Goal: Task Accomplishment & Management: Use online tool/utility

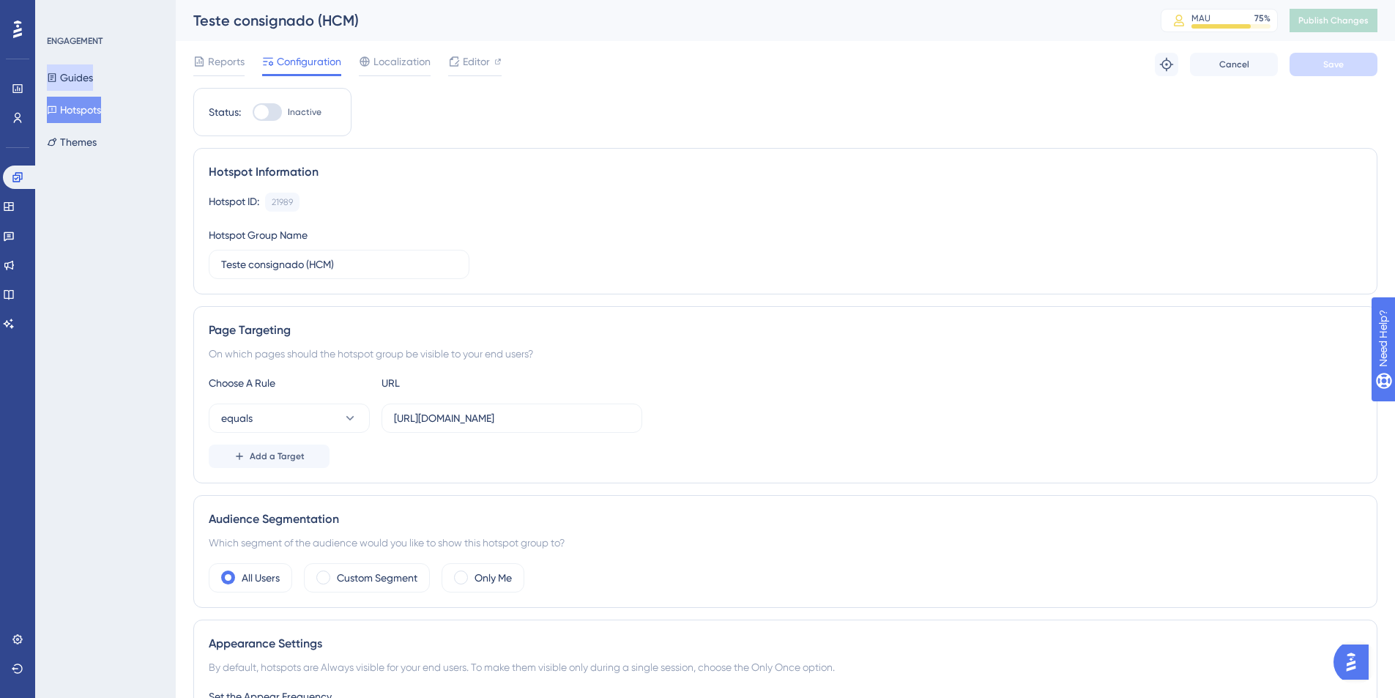
click at [80, 73] on button "Guides" at bounding box center [70, 77] width 46 height 26
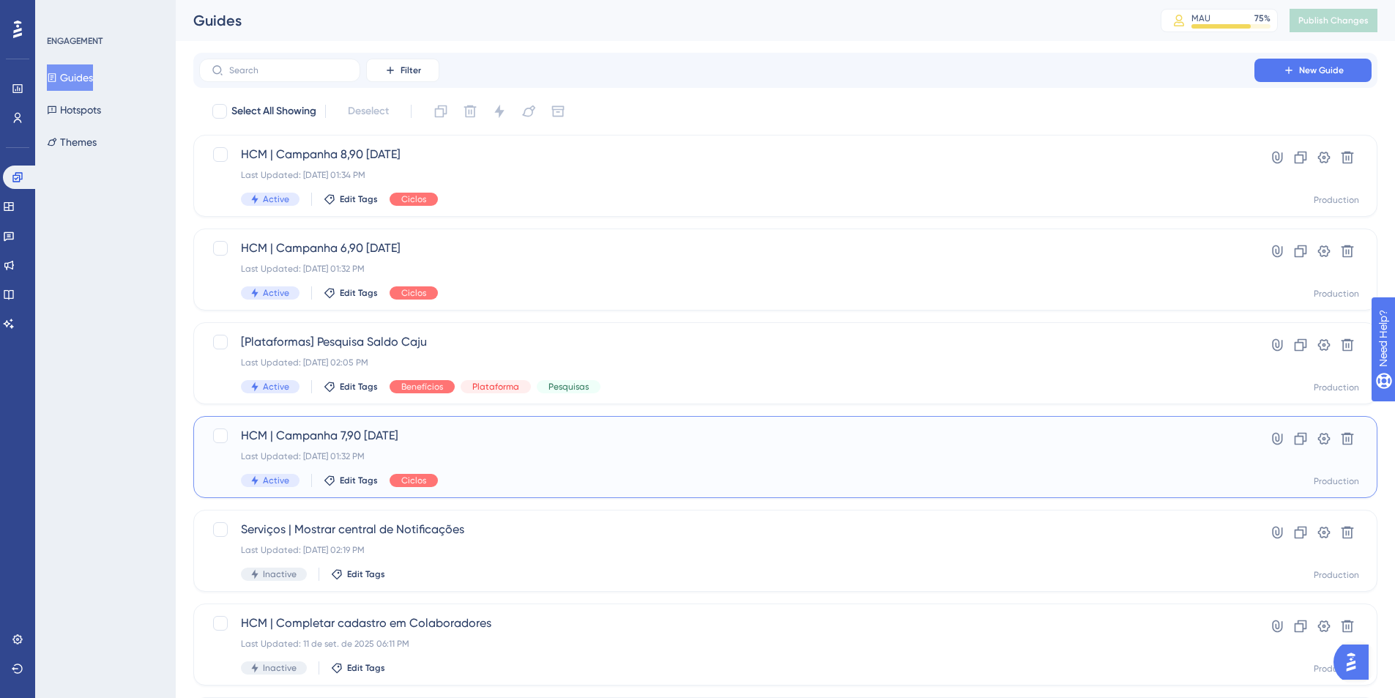
click at [554, 475] on div "Active Edit Tags Ciclos" at bounding box center [727, 480] width 972 height 13
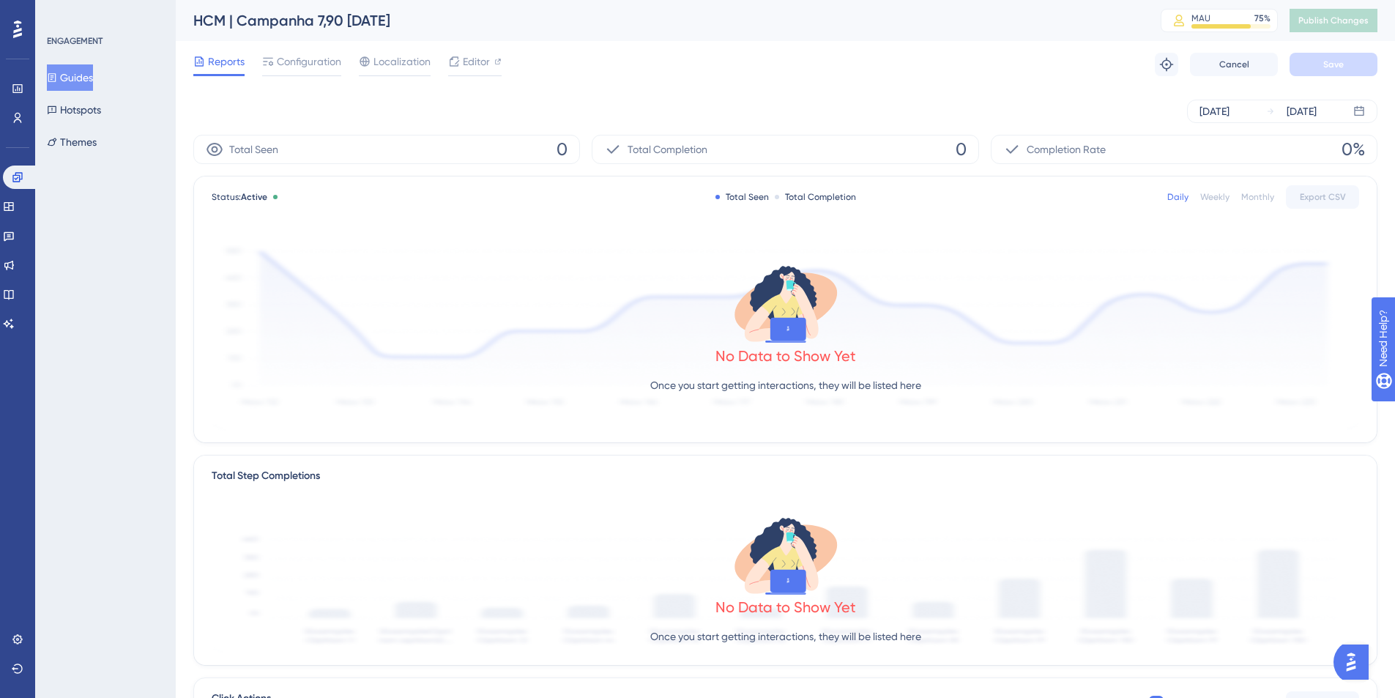
click at [93, 83] on button "Guides" at bounding box center [70, 77] width 46 height 26
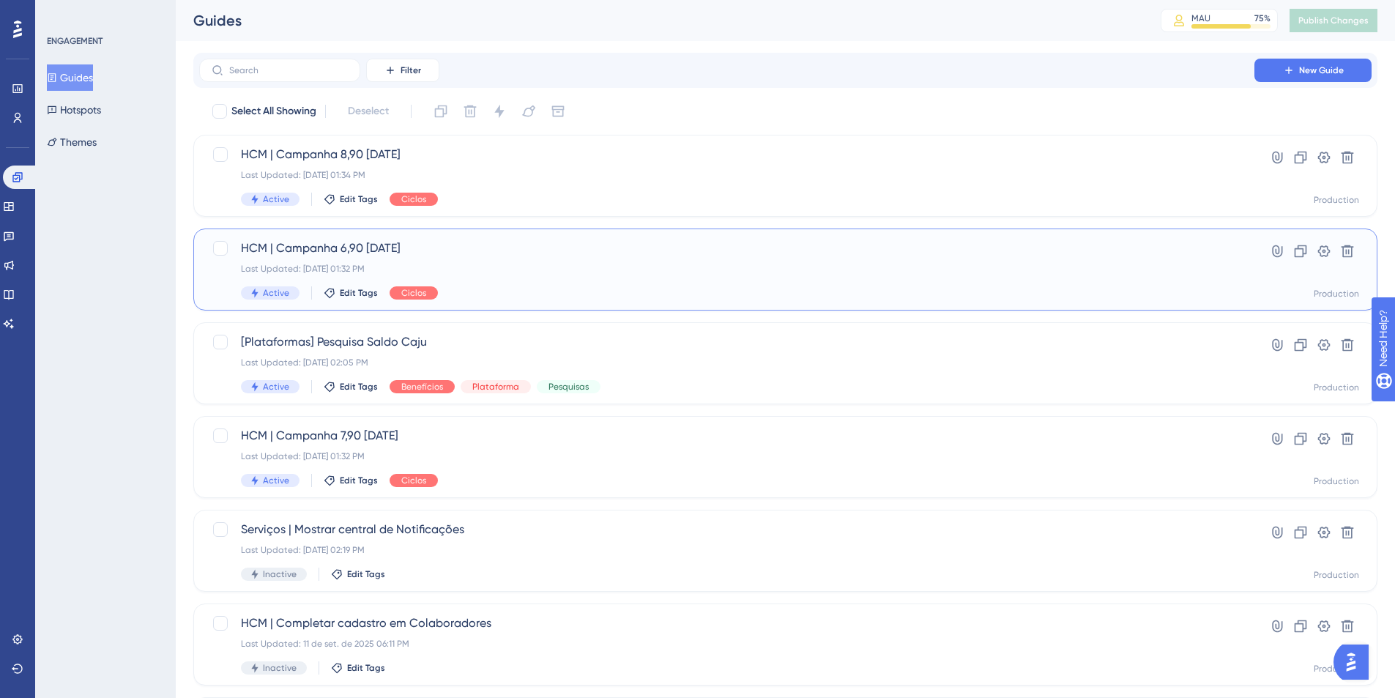
click at [490, 253] on span "HCM | Campanha 6,90 Setembro 25" at bounding box center [727, 248] width 972 height 18
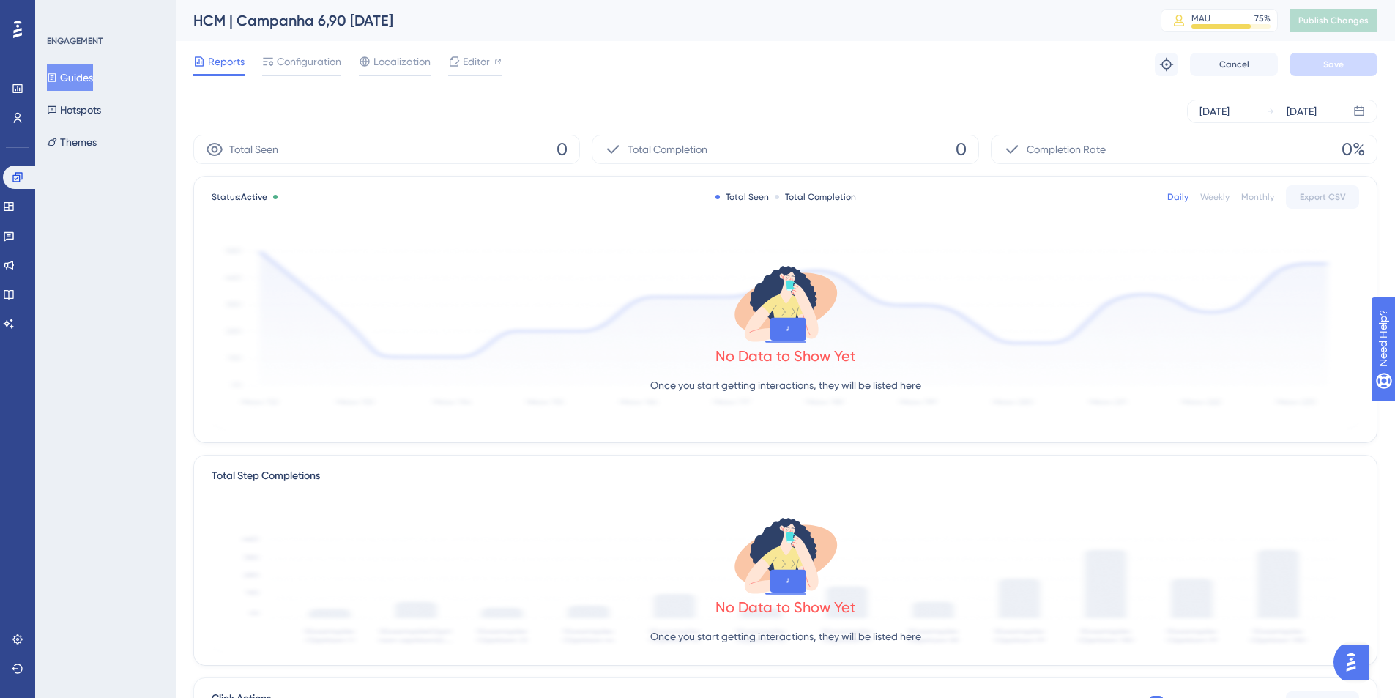
click at [92, 75] on button "Guides" at bounding box center [70, 77] width 46 height 26
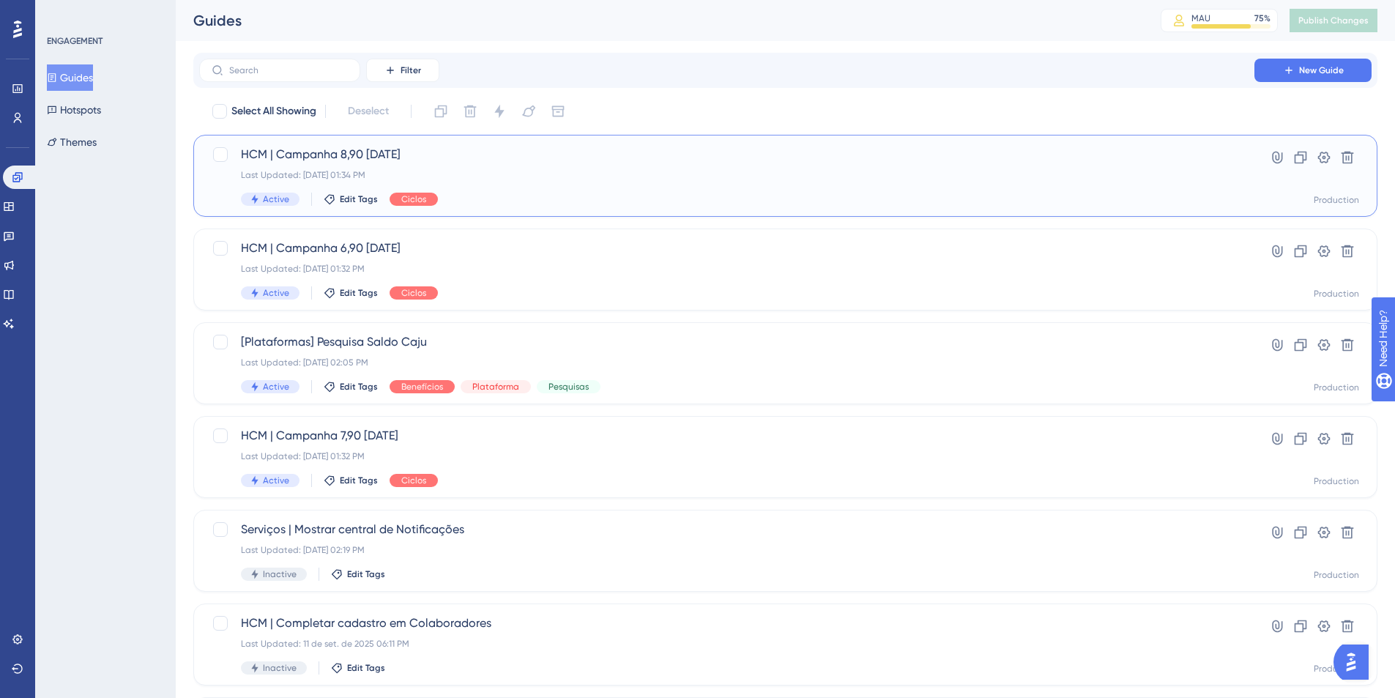
click at [343, 160] on span "HCM | Campanha 8,90 Setembro 25" at bounding box center [727, 155] width 972 height 18
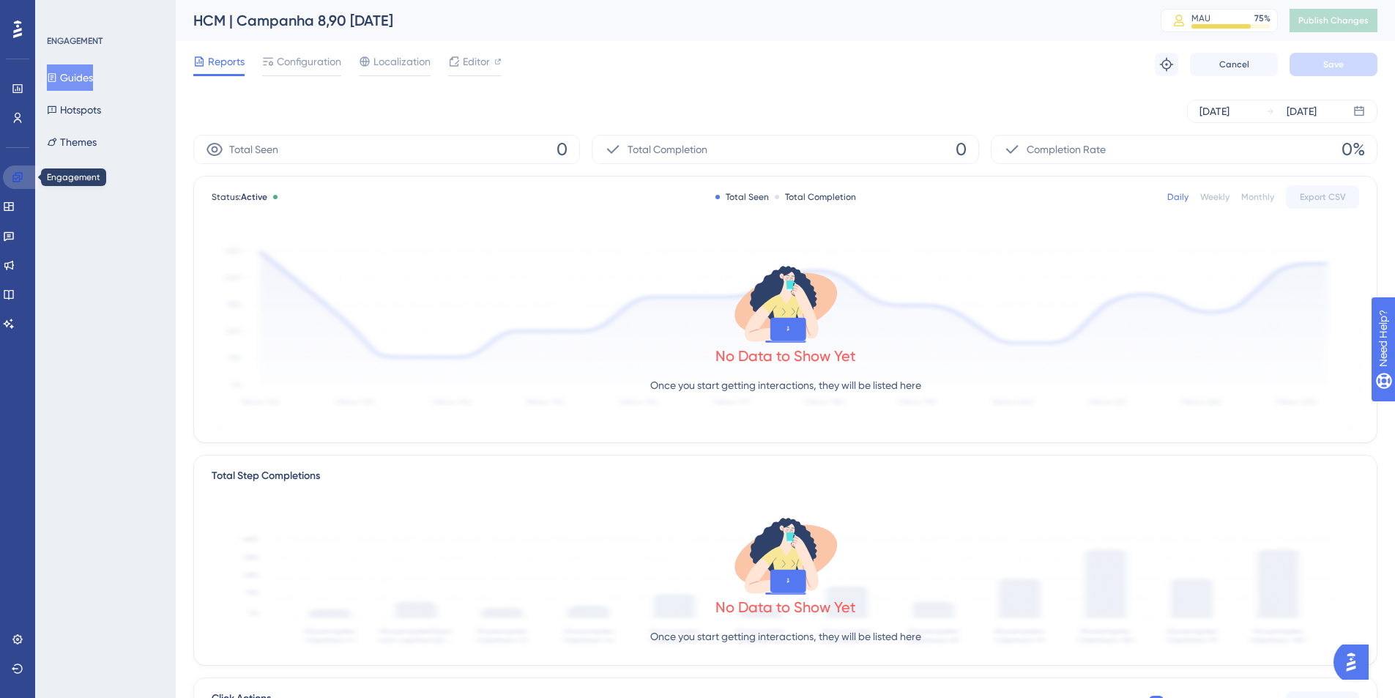
click at [29, 176] on link at bounding box center [20, 177] width 35 height 23
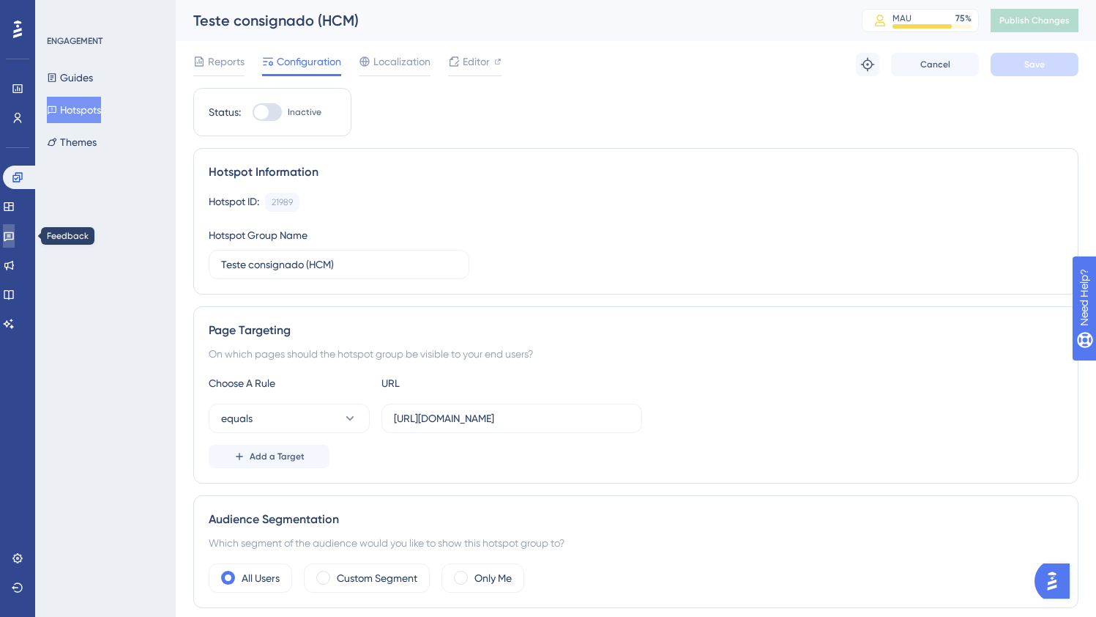
click at [13, 240] on icon at bounding box center [9, 236] width 12 height 12
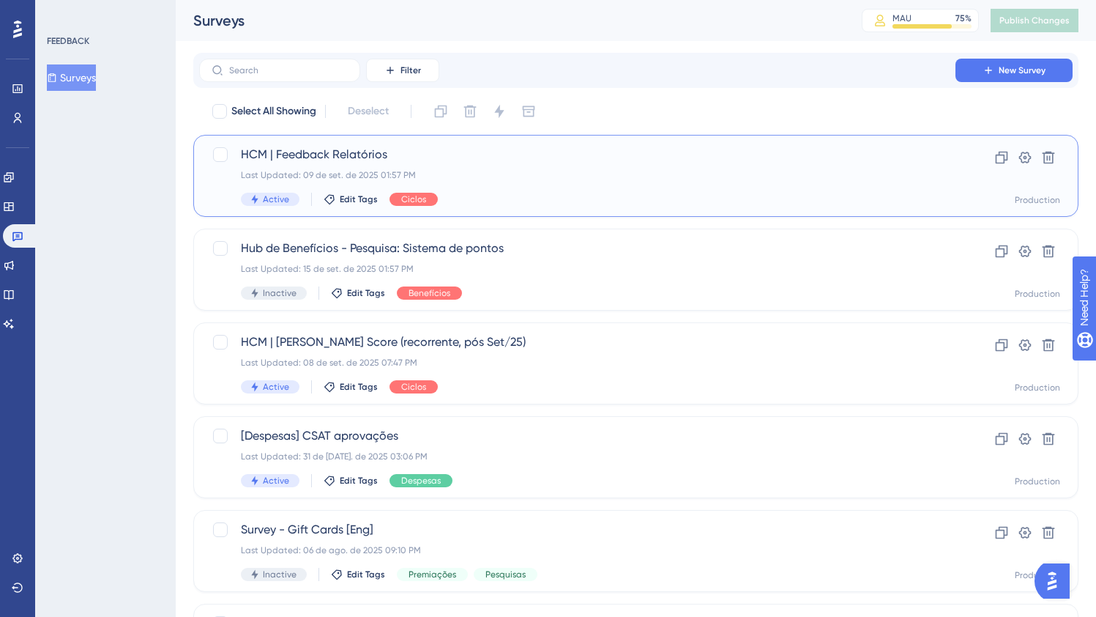
click at [642, 180] on div "Last Updated: 09 de set. de 2025 01:57 PM" at bounding box center [577, 175] width 673 height 12
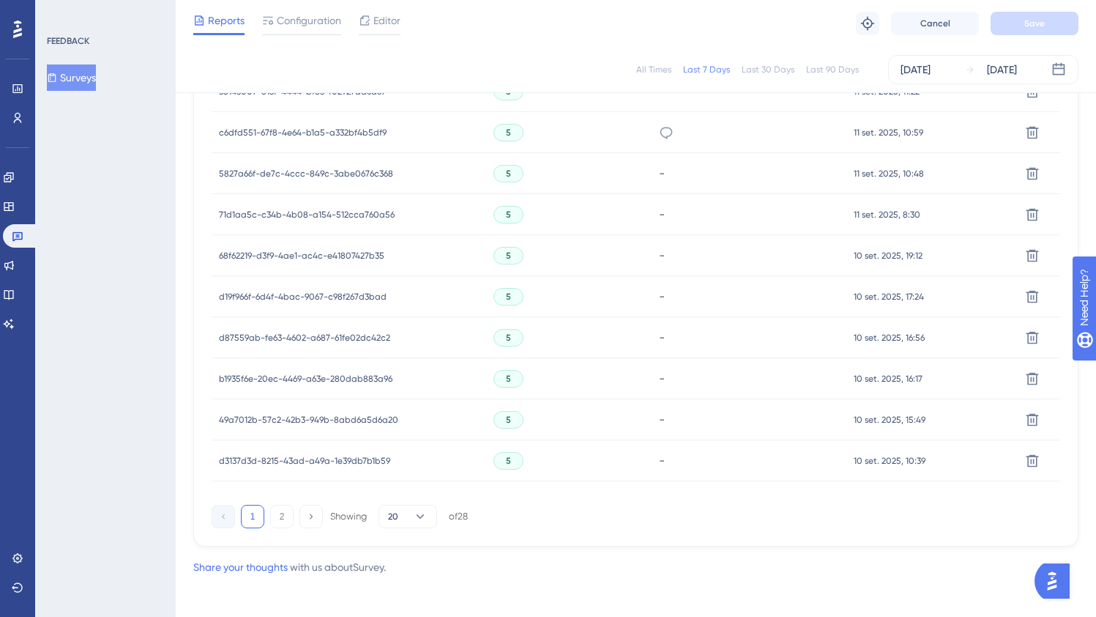
scroll to position [937, 0]
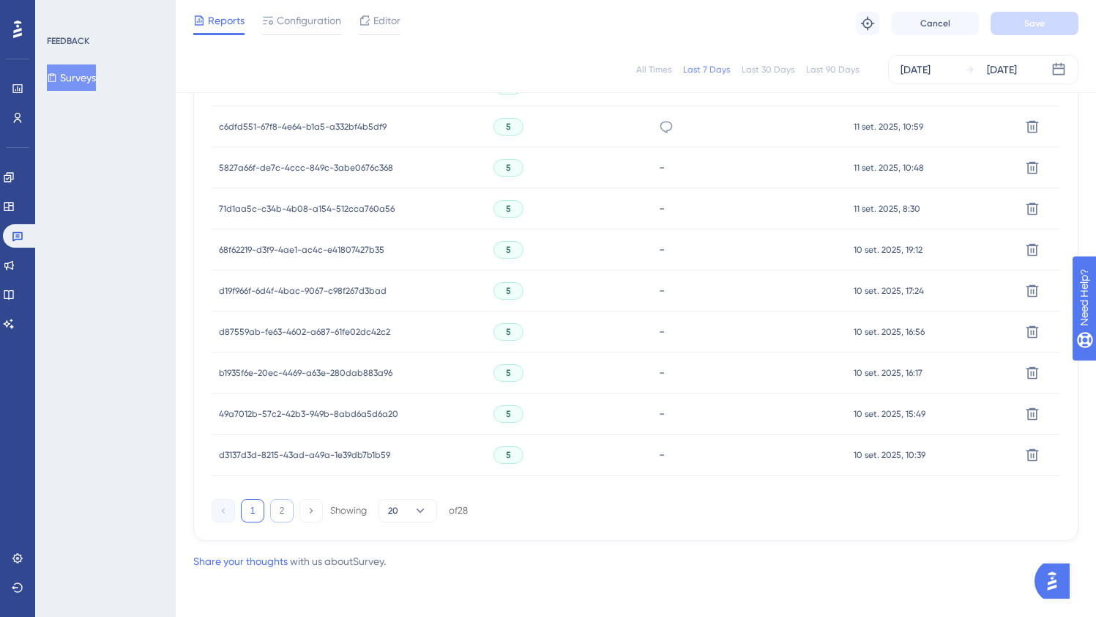
click at [277, 514] on button "2" at bounding box center [281, 510] width 23 height 23
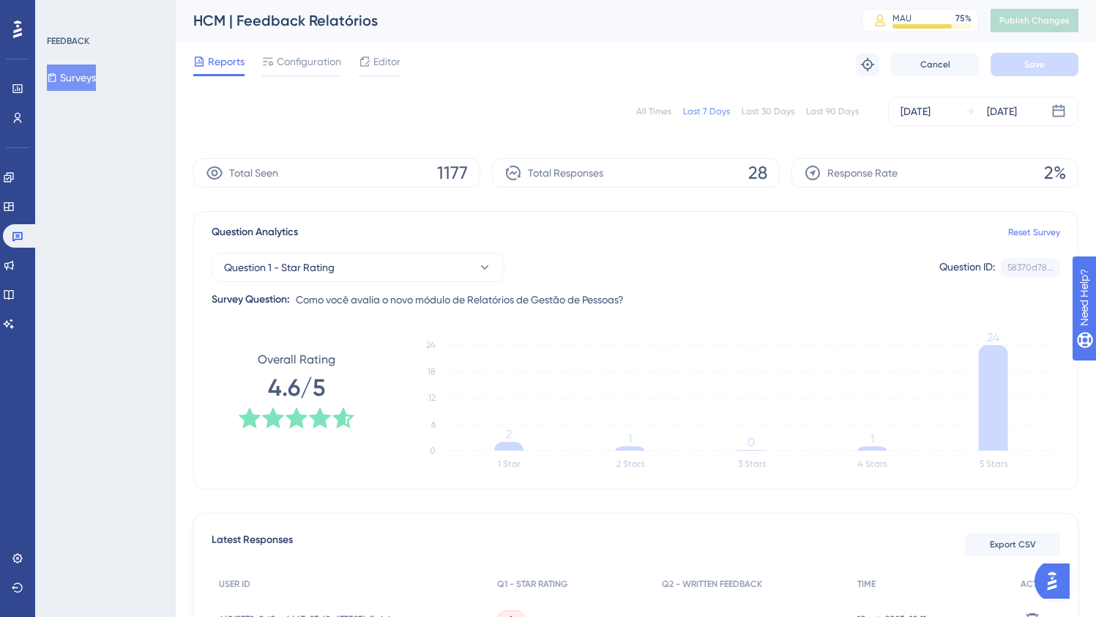
scroll to position [445, 0]
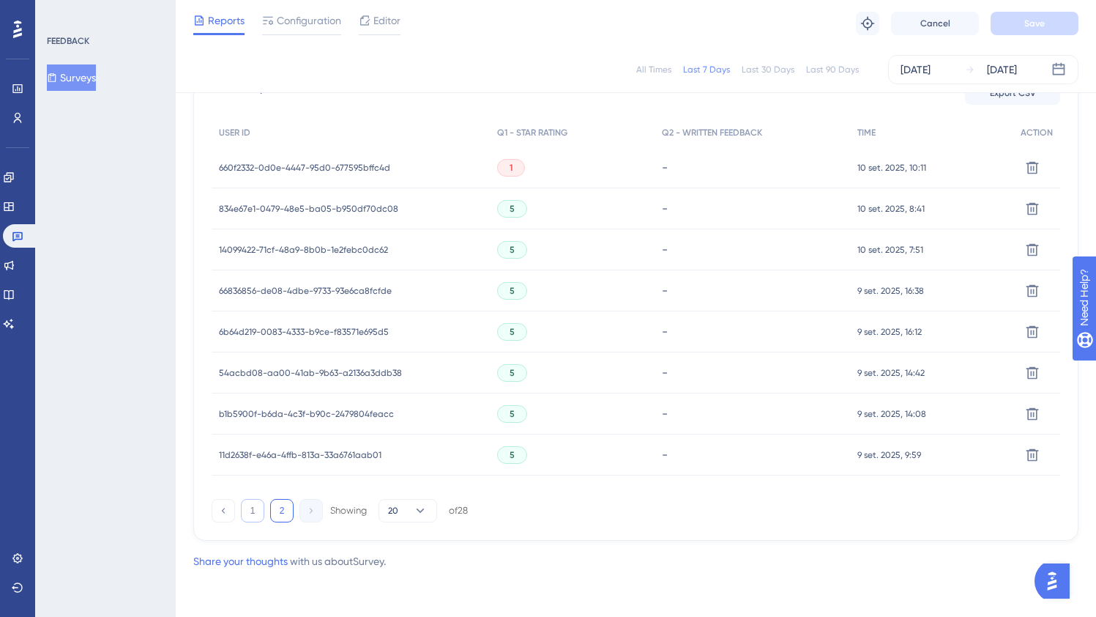
click at [250, 512] on button "1" at bounding box center [252, 510] width 23 height 23
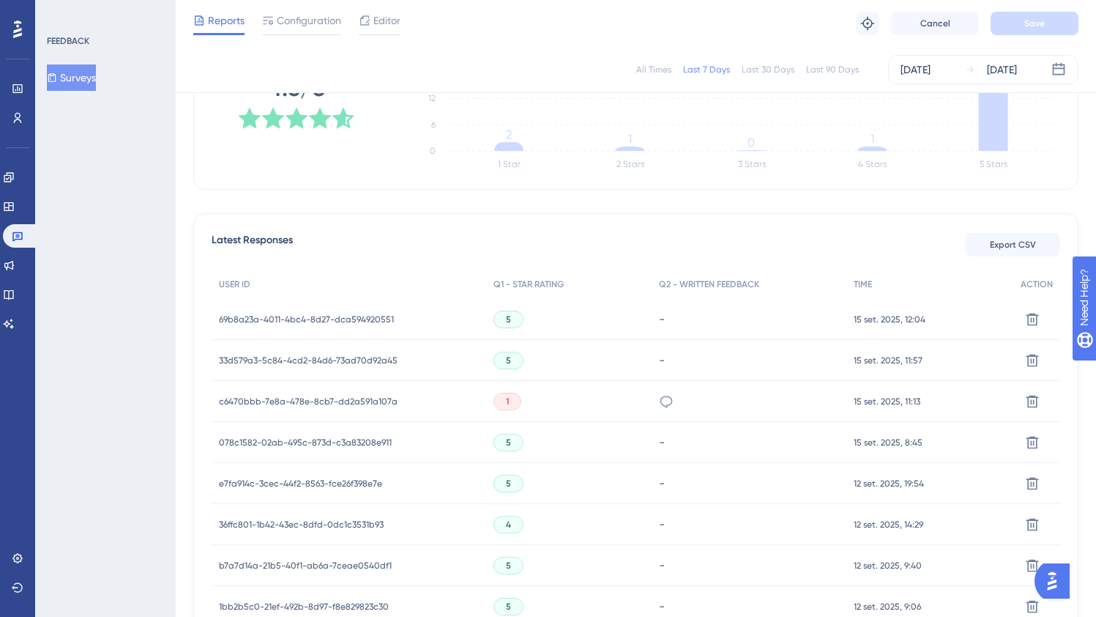
scroll to position [228, 0]
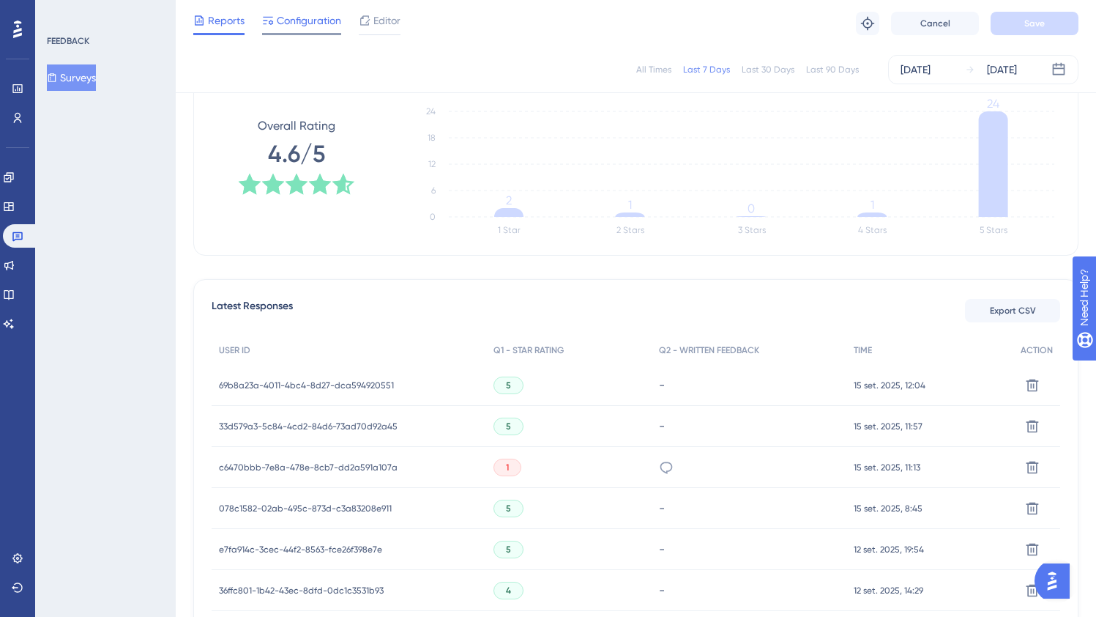
click at [314, 27] on span "Configuration" at bounding box center [309, 21] width 64 height 18
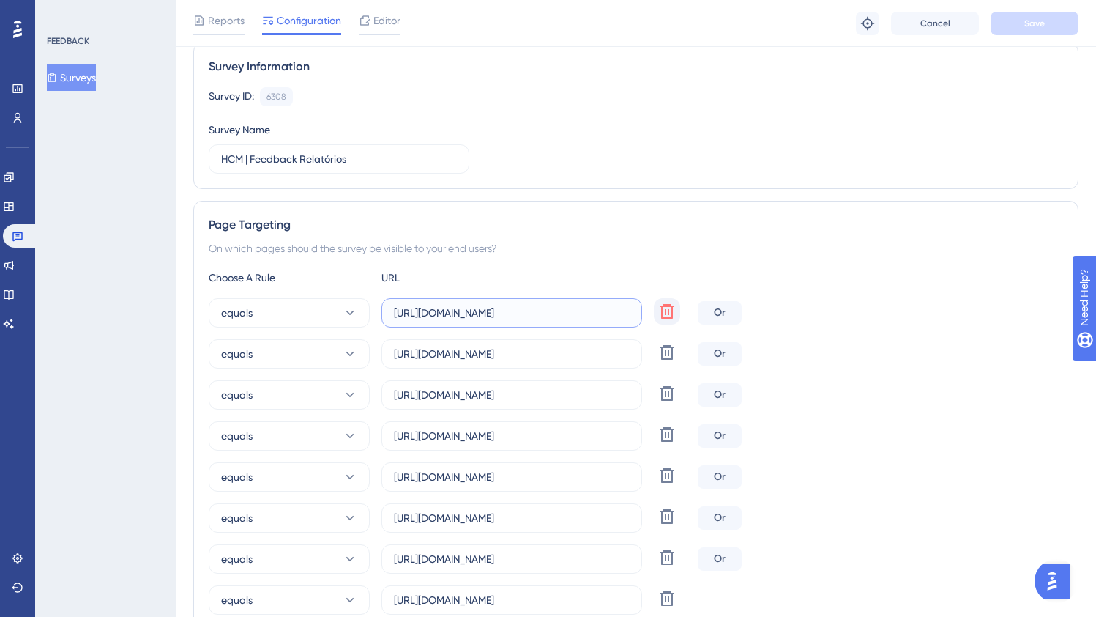
scroll to position [0, 127]
drag, startPoint x: 406, startPoint y: 308, endPoint x: 871, endPoint y: 333, distance: 465.0
click at [870, 333] on div "equals [URL][DOMAIN_NAME] Delete Or equals [URL][DOMAIN_NAME] Delete Or equals …" at bounding box center [636, 456] width 855 height 316
click at [888, 332] on div "equals [URL][DOMAIN_NAME] Delete Or equals [URL][DOMAIN_NAME] Delete Or equals …" at bounding box center [636, 456] width 855 height 316
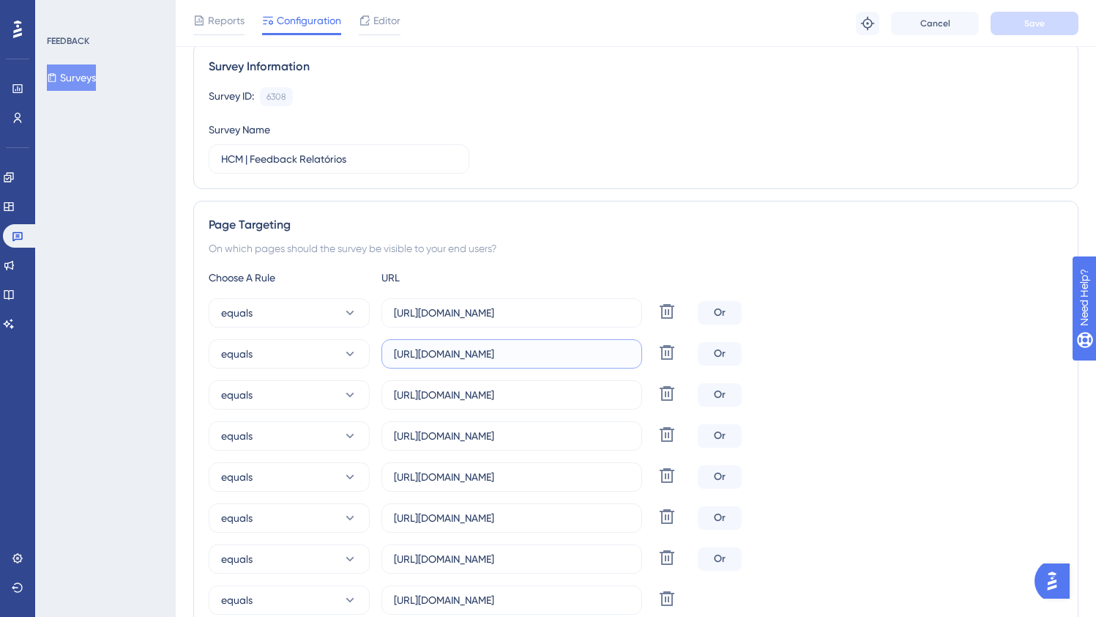
drag, startPoint x: 486, startPoint y: 354, endPoint x: 793, endPoint y: 362, distance: 307.7
click at [793, 362] on div "equals [URL][DOMAIN_NAME] Delete Or" at bounding box center [636, 353] width 855 height 29
drag, startPoint x: 435, startPoint y: 345, endPoint x: 715, endPoint y: 354, distance: 279.9
click at [715, 354] on div "equals [URL][DOMAIN_NAME] Delete Or" at bounding box center [636, 353] width 855 height 29
click at [486, 354] on input "[URL][DOMAIN_NAME]" at bounding box center [512, 354] width 236 height 16
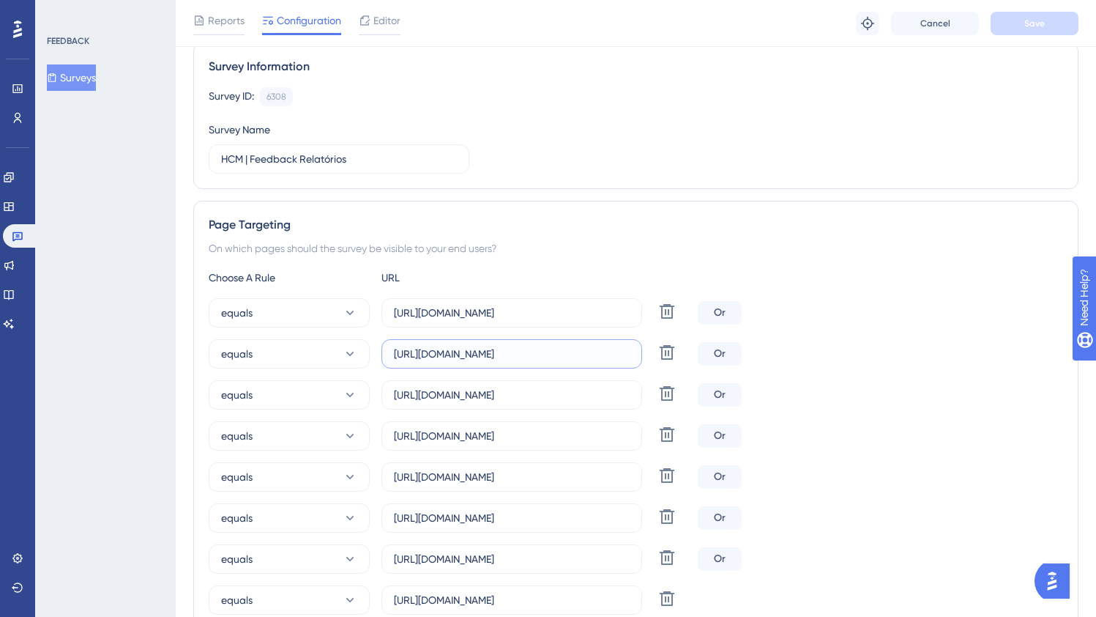
scroll to position [0, 82]
drag, startPoint x: 474, startPoint y: 357, endPoint x: 880, endPoint y: 382, distance: 407.2
click at [826, 377] on div "equals [URL][DOMAIN_NAME] Delete Or equals [URL][DOMAIN_NAME] Delete Or equals …" at bounding box center [636, 456] width 855 height 316
click at [880, 382] on div "equals [URL][DOMAIN_NAME] Delete Or" at bounding box center [636, 394] width 855 height 29
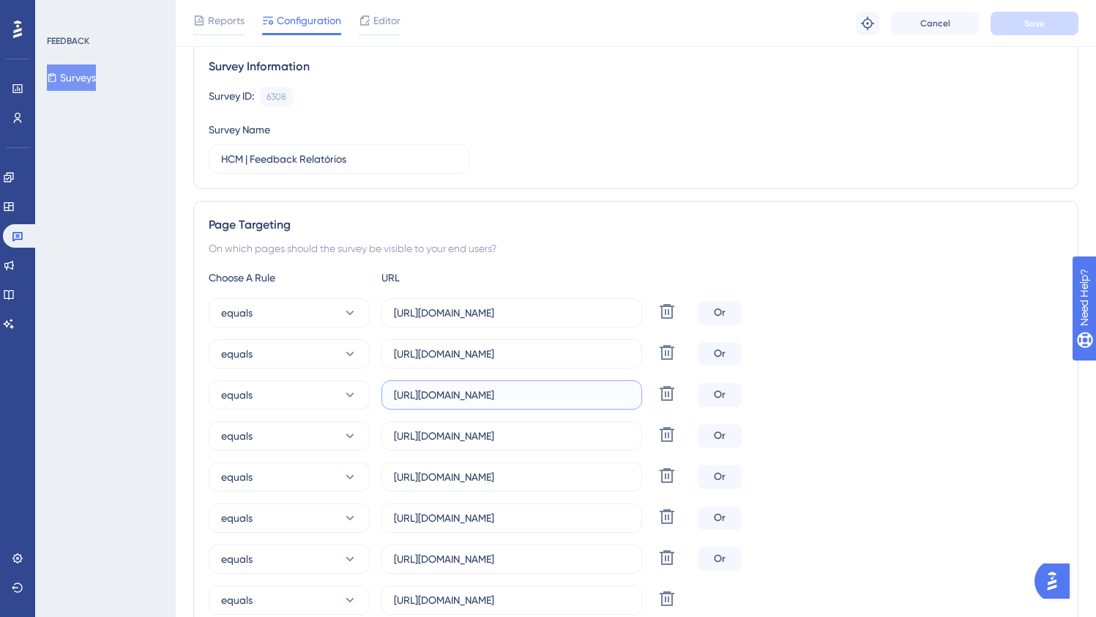
scroll to position [0, 71]
drag, startPoint x: 491, startPoint y: 395, endPoint x: 839, endPoint y: 424, distance: 348.3
click at [841, 424] on div "equals [URL][DOMAIN_NAME] Delete Or equals [URL][DOMAIN_NAME] Delete Or equals …" at bounding box center [636, 456] width 855 height 316
click at [577, 448] on label "[URL][DOMAIN_NAME]" at bounding box center [512, 435] width 261 height 29
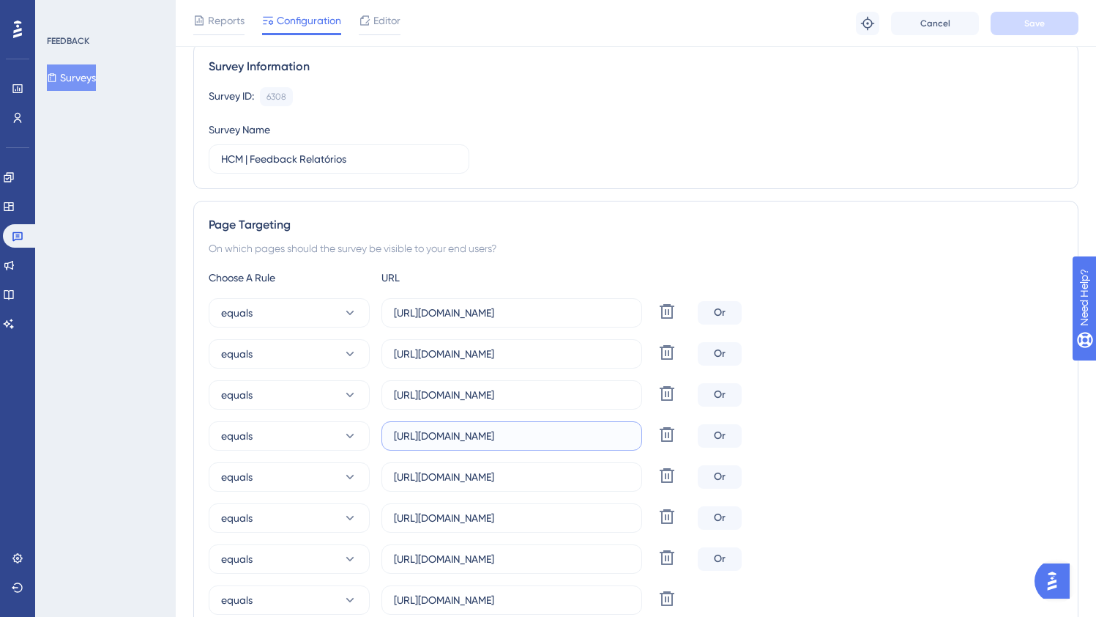
click at [577, 444] on input "[URL][DOMAIN_NAME]" at bounding box center [512, 436] width 236 height 16
drag, startPoint x: 462, startPoint y: 433, endPoint x: 829, endPoint y: 459, distance: 367.8
click at [829, 459] on div "equals [URL][DOMAIN_NAME] Delete Or equals [URL][DOMAIN_NAME] Delete Or equals …" at bounding box center [636, 456] width 855 height 316
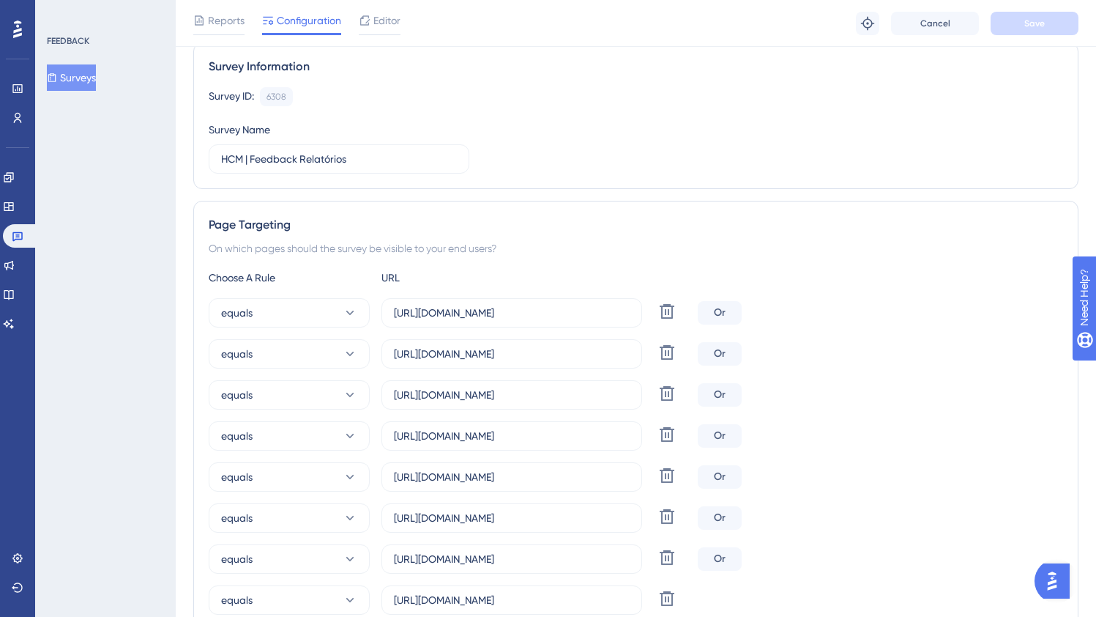
click at [506, 452] on div "equals [URL][DOMAIN_NAME] Delete Or equals [URL][DOMAIN_NAME] Delete Or equals …" at bounding box center [636, 456] width 855 height 316
drag, startPoint x: 497, startPoint y: 445, endPoint x: 245, endPoint y: 441, distance: 252.7
click at [245, 441] on div "equals [URL][DOMAIN_NAME] Delete" at bounding box center [450, 435] width 483 height 29
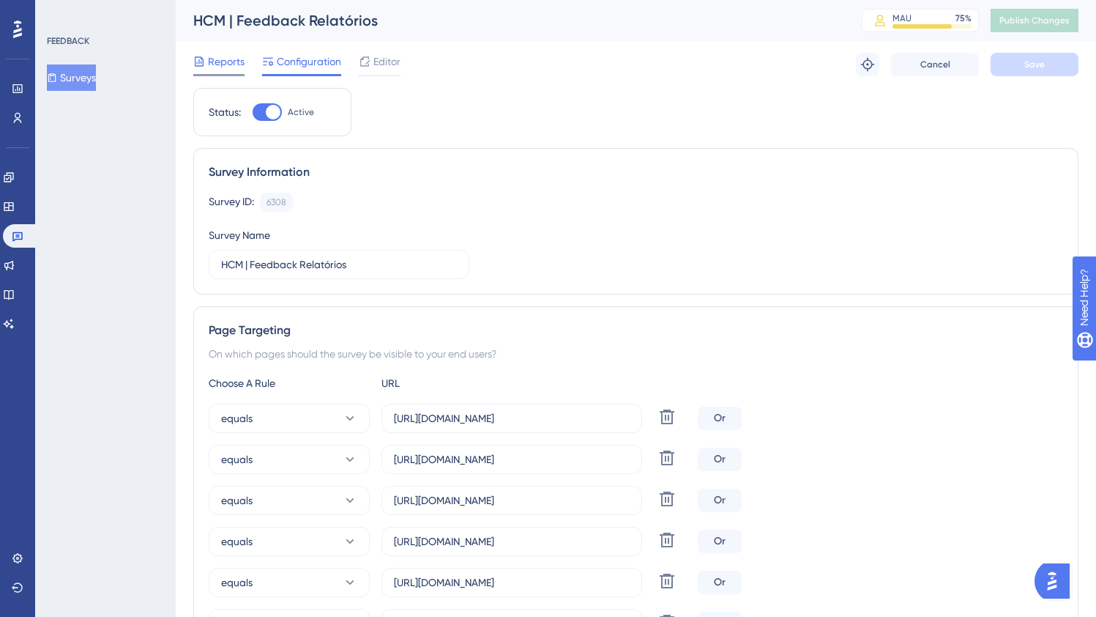
click at [227, 66] on span "Reports" at bounding box center [226, 62] width 37 height 18
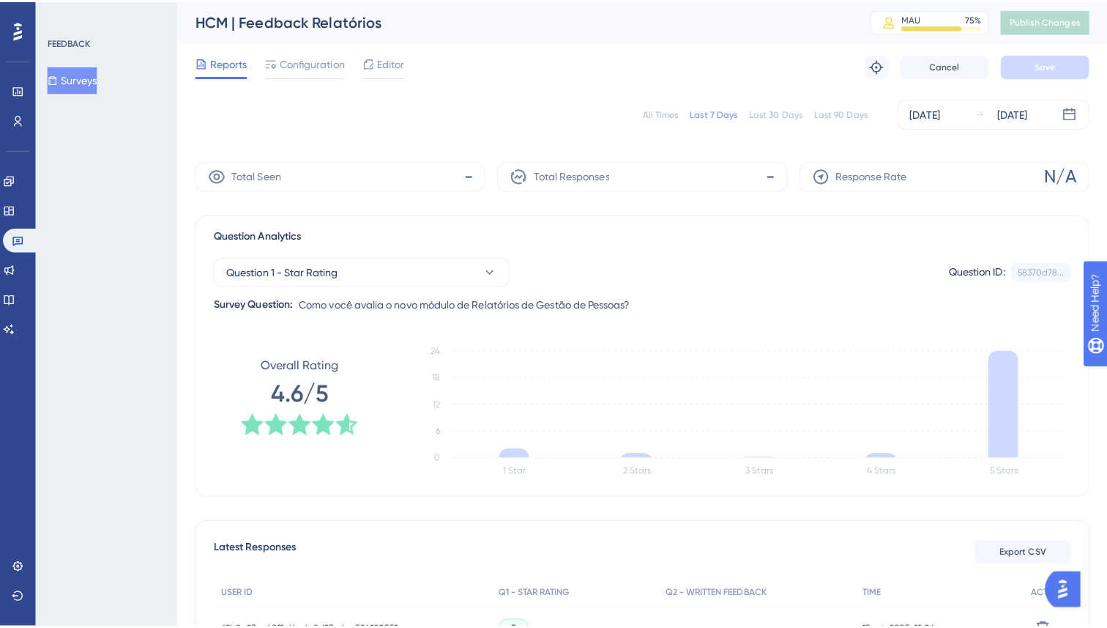
scroll to position [306, 0]
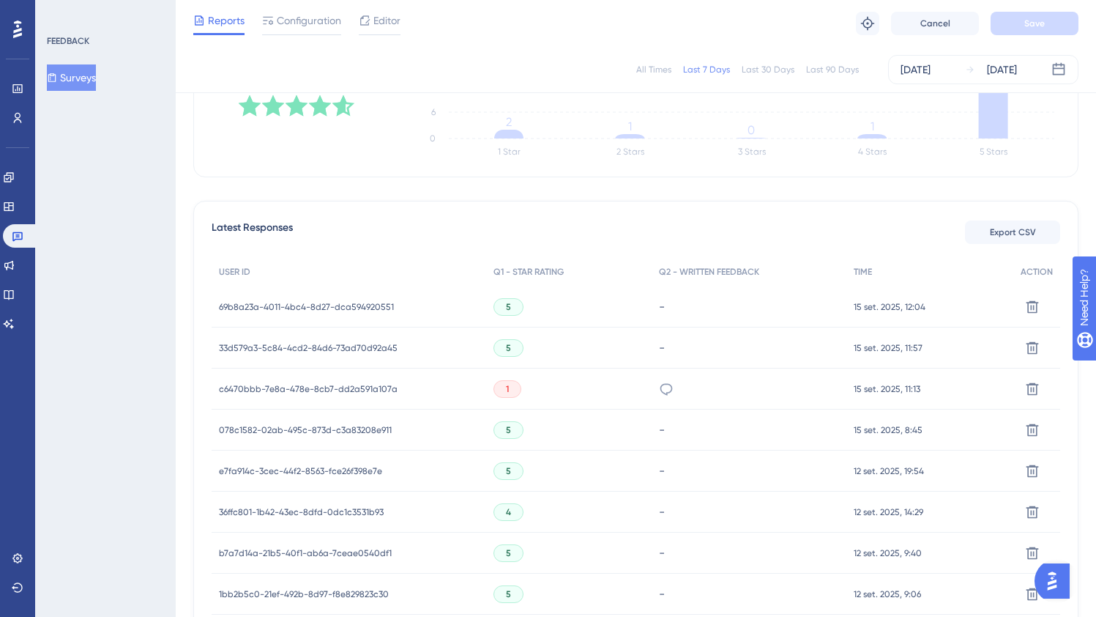
click at [291, 377] on div "c6470bbb-7e8a-478e-8cb7-dd2a591a107a c6470bbb-7e8a-478e-8cb7-dd2a591a107a" at bounding box center [308, 388] width 179 height 41
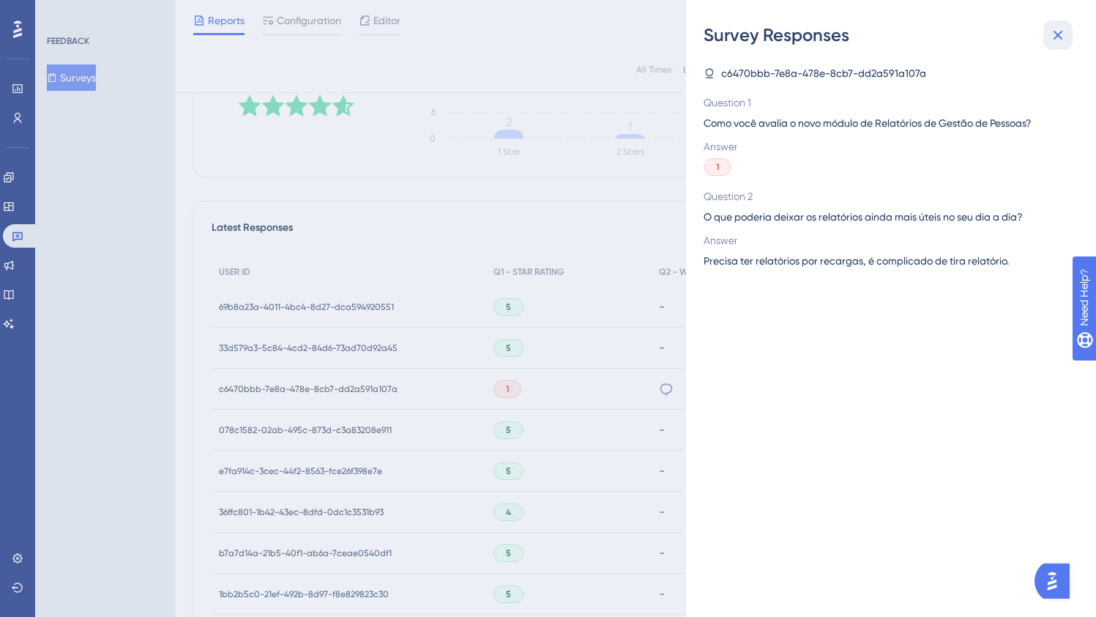
click at [1060, 33] on icon at bounding box center [1059, 36] width 10 height 10
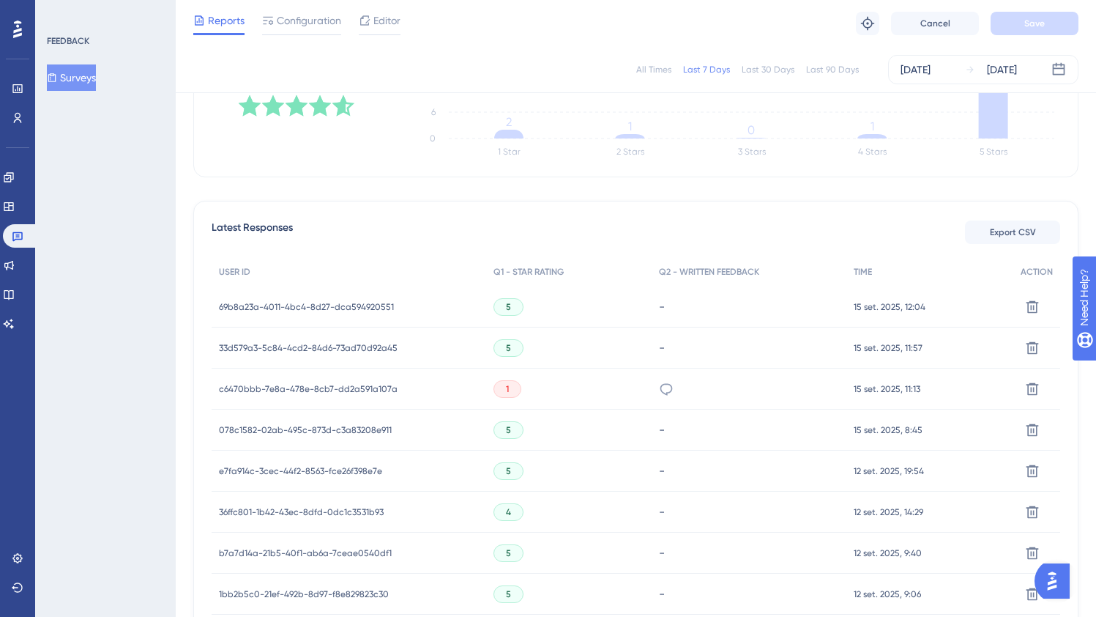
click at [307, 388] on span "c6470bbb-7e8a-478e-8cb7-dd2a591a107a" at bounding box center [308, 389] width 179 height 12
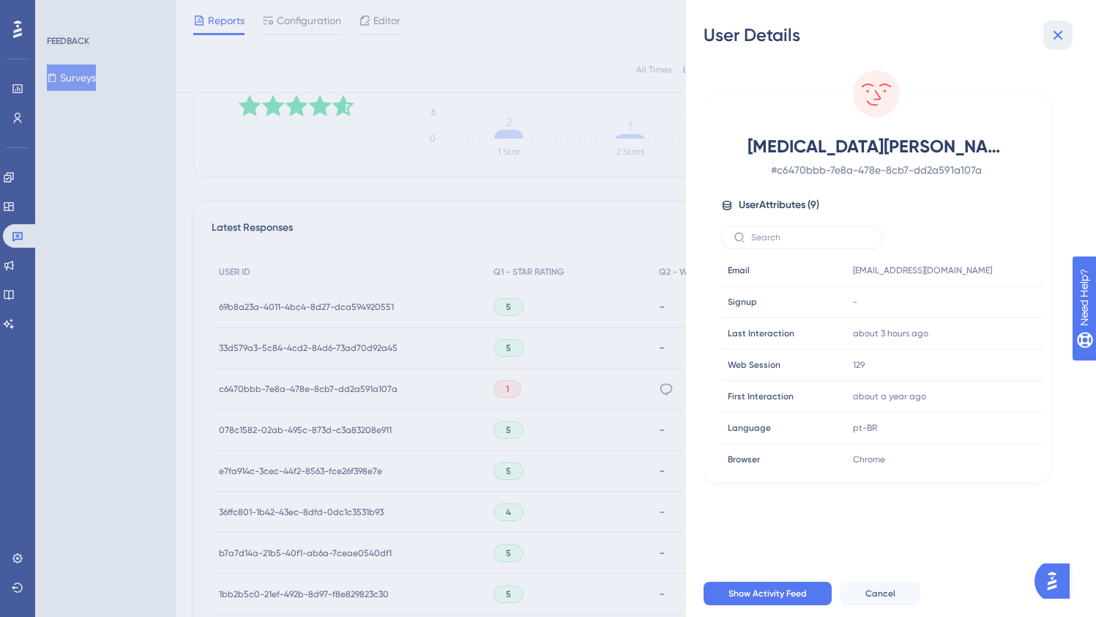
click at [1066, 34] on button at bounding box center [1058, 35] width 29 height 29
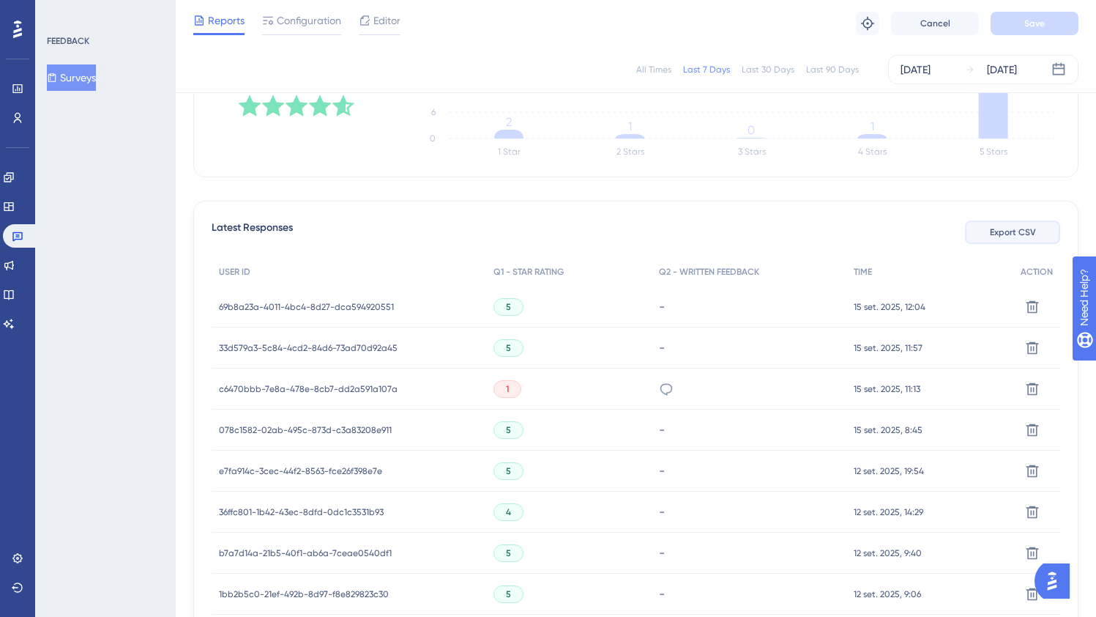
click at [1029, 231] on span "Export CSV" at bounding box center [1013, 232] width 46 height 12
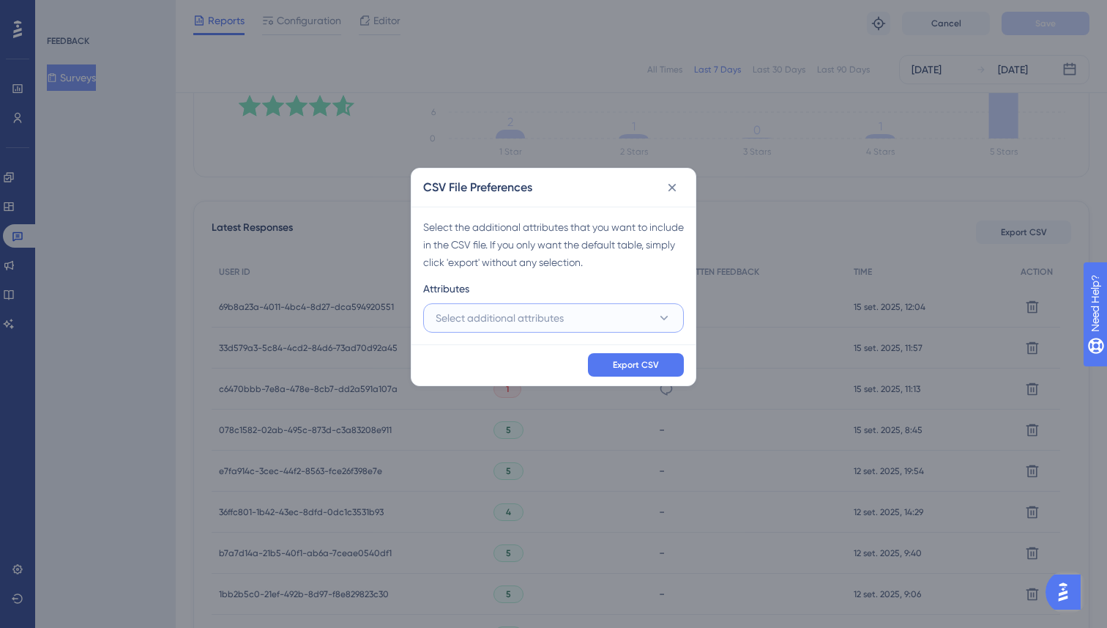
click at [583, 322] on button "Select additional attributes" at bounding box center [553, 317] width 261 height 29
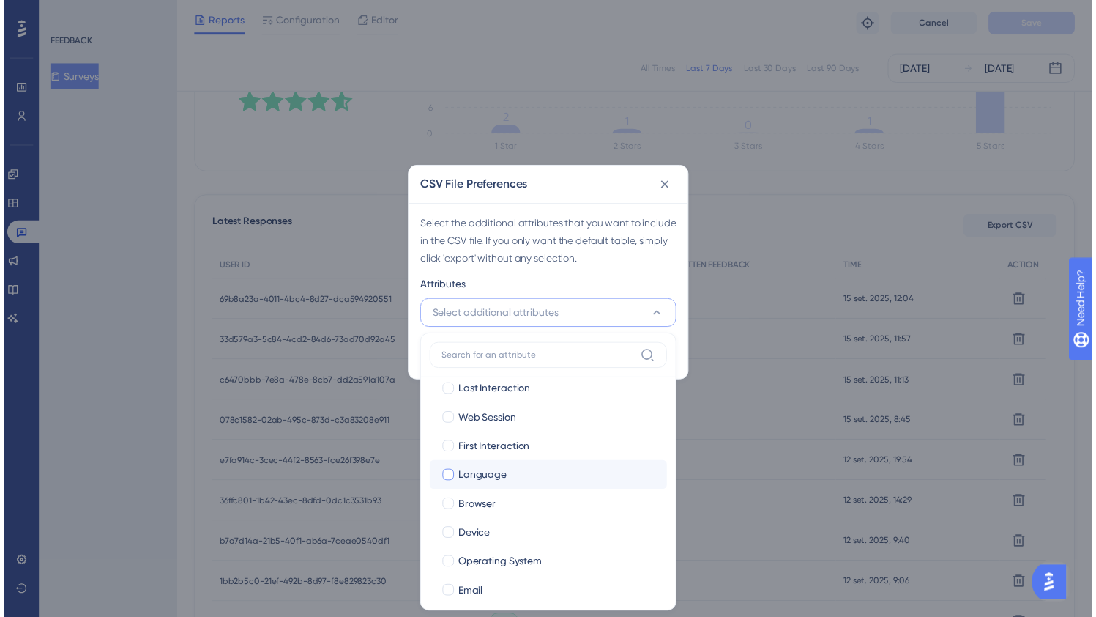
scroll to position [53, 0]
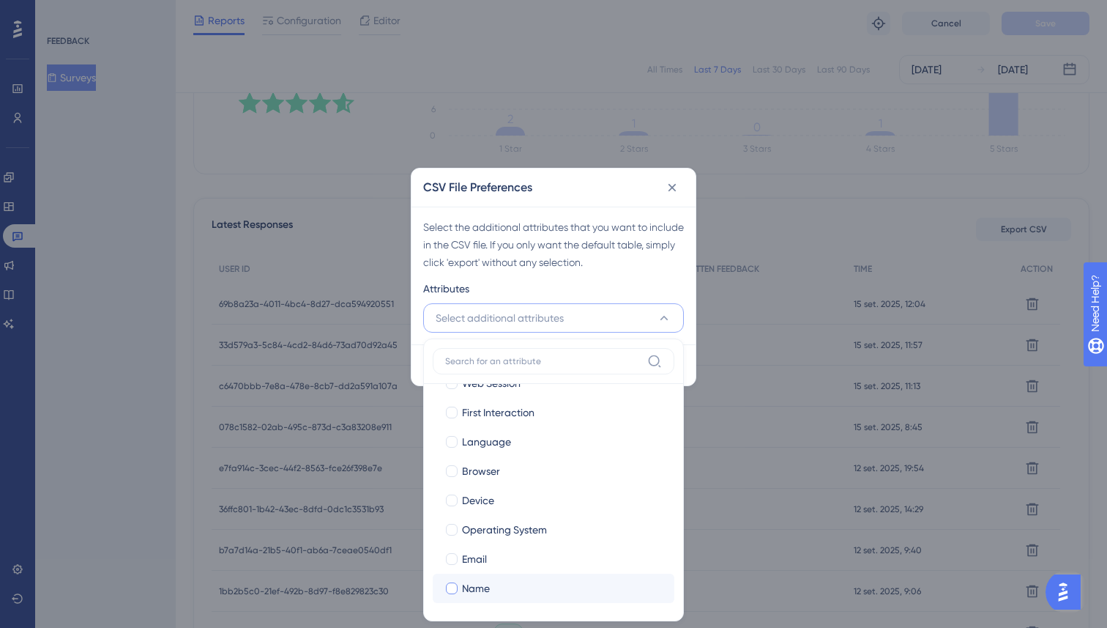
click at [474, 595] on span "Name" at bounding box center [476, 588] width 28 height 18
checkbox input "true"
click at [464, 554] on span "Email" at bounding box center [474, 559] width 25 height 18
checkbox input "true"
click at [640, 266] on div "Select the additional attributes that you want to include in the CSV file. If y…" at bounding box center [553, 244] width 261 height 53
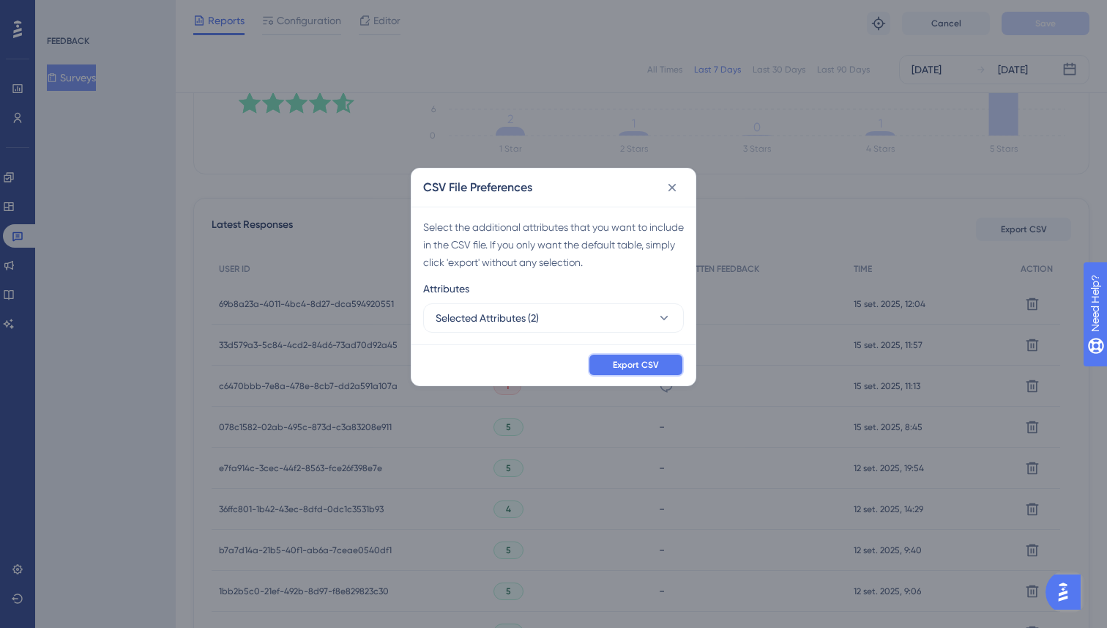
click at [641, 365] on span "Export CSV" at bounding box center [636, 365] width 46 height 12
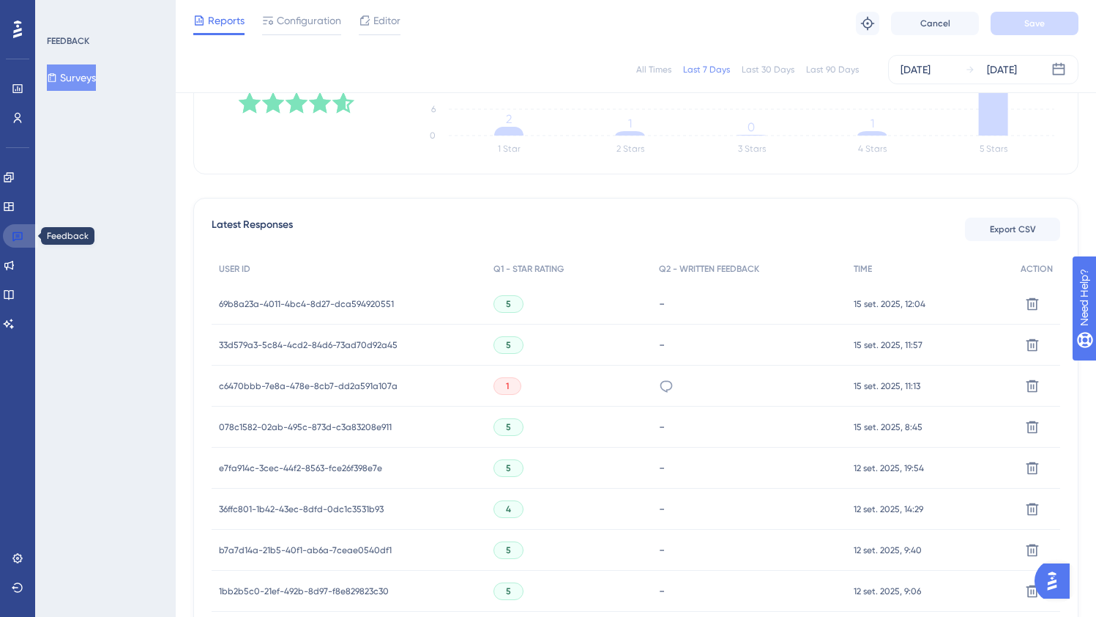
click at [22, 240] on icon at bounding box center [18, 236] width 12 height 12
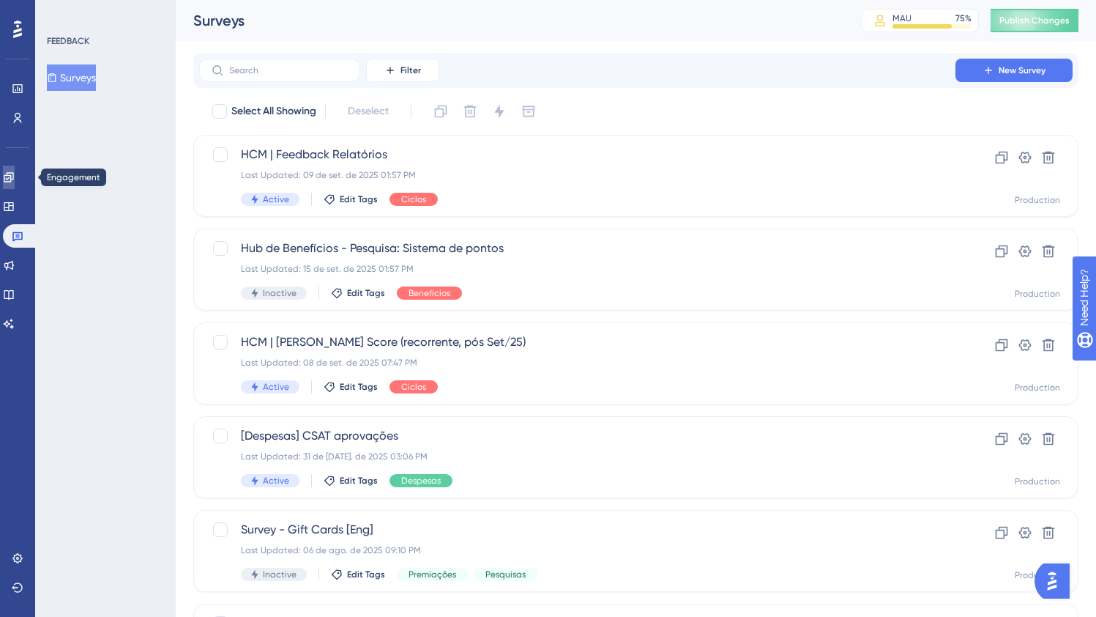
click at [13, 182] on icon at bounding box center [9, 177] width 12 height 12
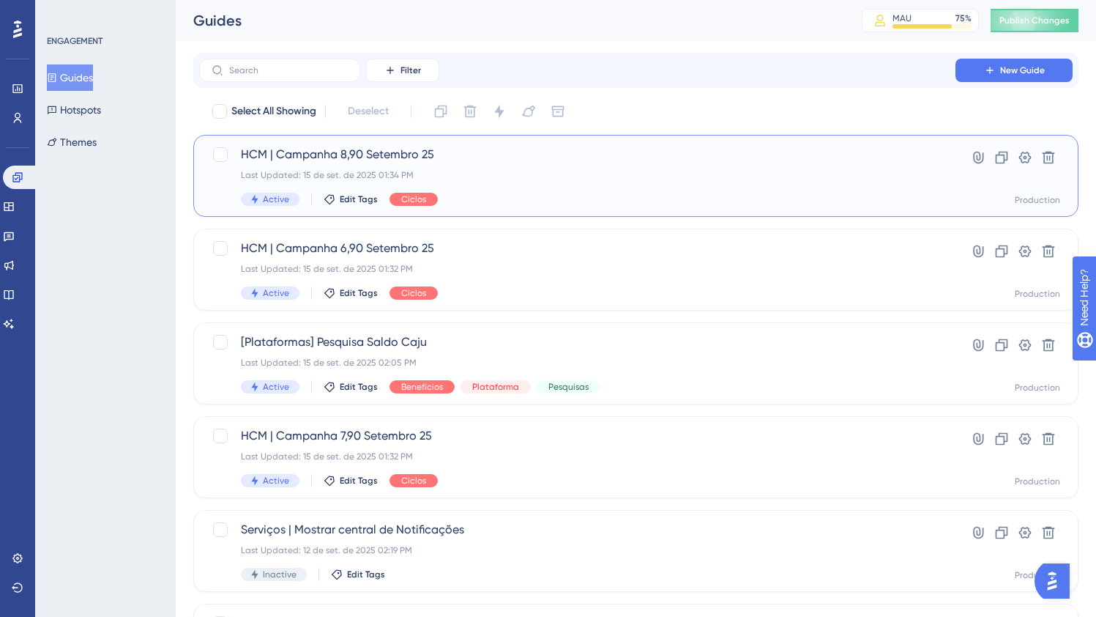
click at [522, 177] on div "Last Updated: 15 de set. de 2025 01:34 PM" at bounding box center [577, 175] width 673 height 12
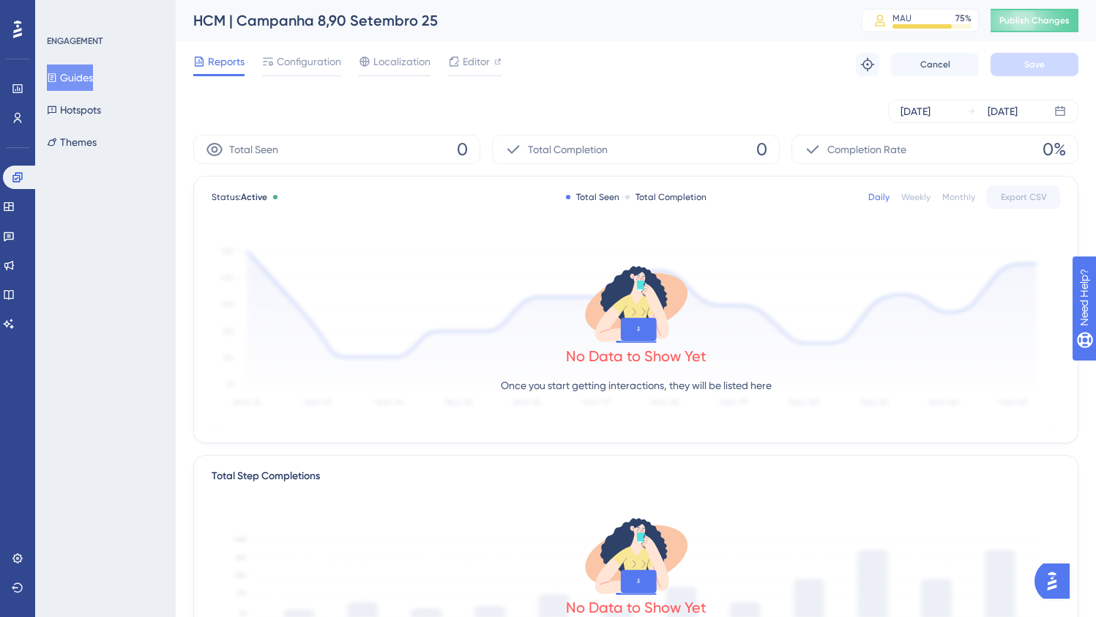
click at [89, 82] on button "Guides" at bounding box center [70, 77] width 46 height 26
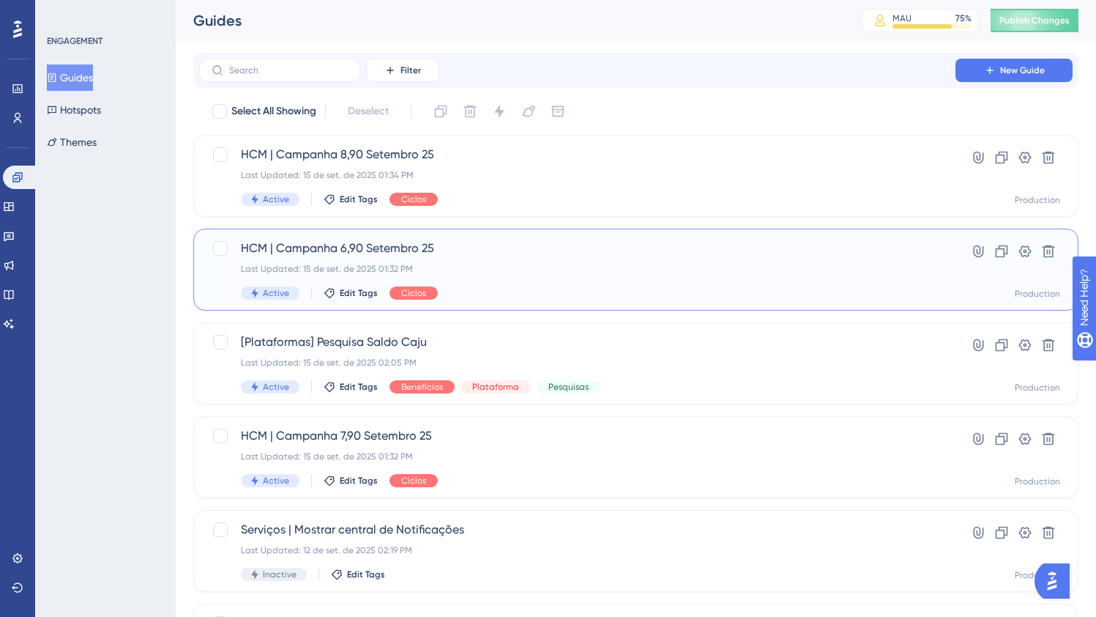
click at [519, 270] on div "Last Updated: 15 de set. de 2025 01:32 PM" at bounding box center [577, 269] width 673 height 12
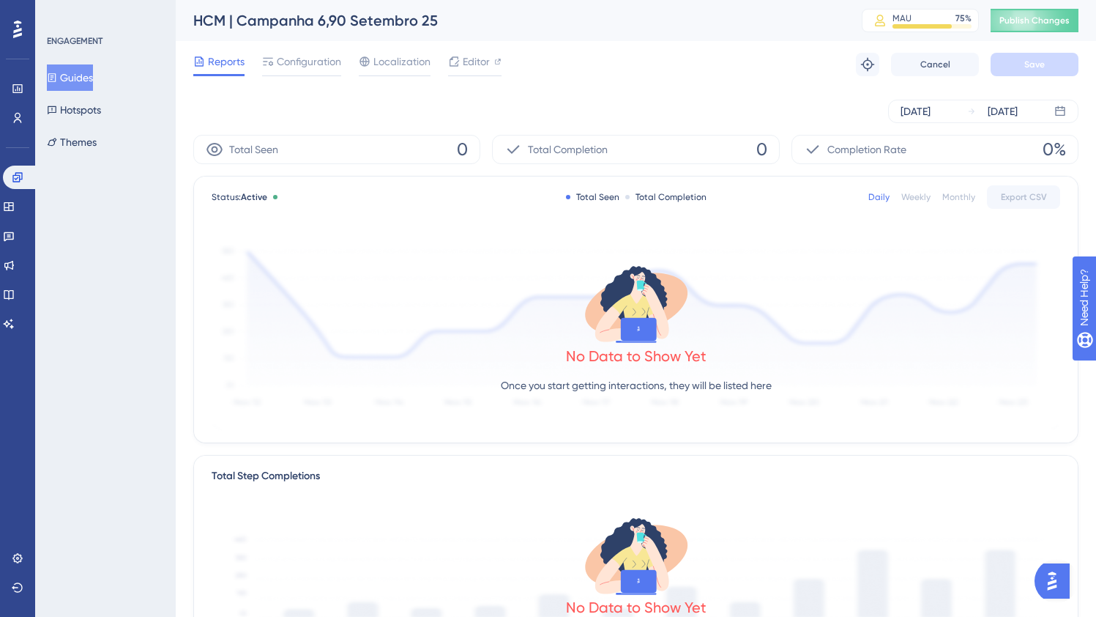
click at [67, 78] on button "Guides" at bounding box center [70, 77] width 46 height 26
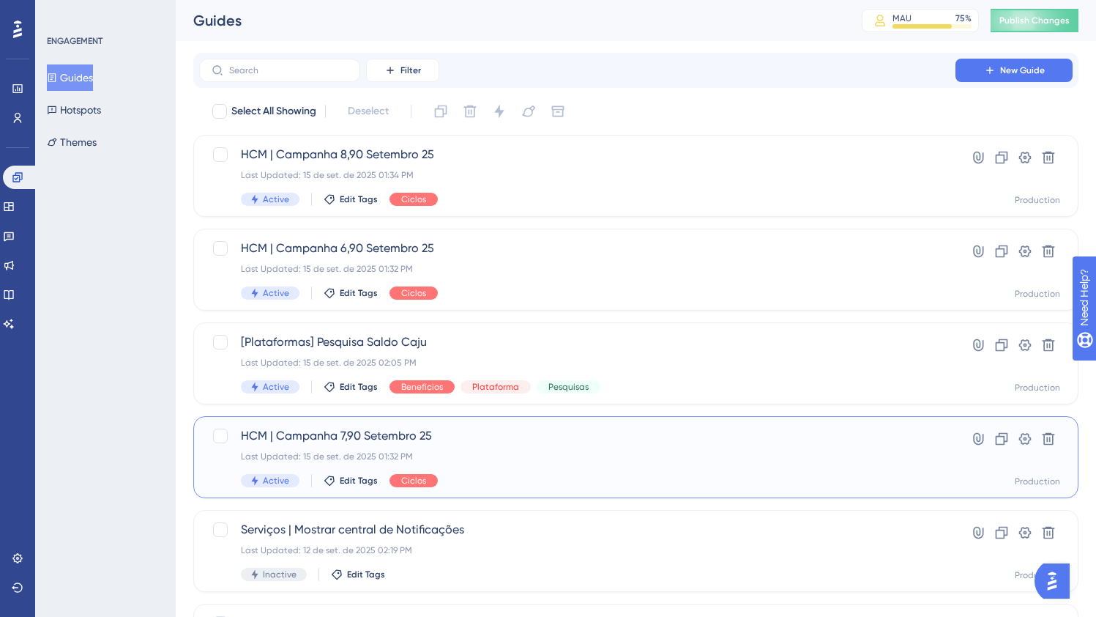
click at [516, 467] on div "HCM | Campanha 7,90 Setembro 25 Last Updated: 15 de set. de 2025 01:32 PM Activ…" at bounding box center [577, 457] width 673 height 60
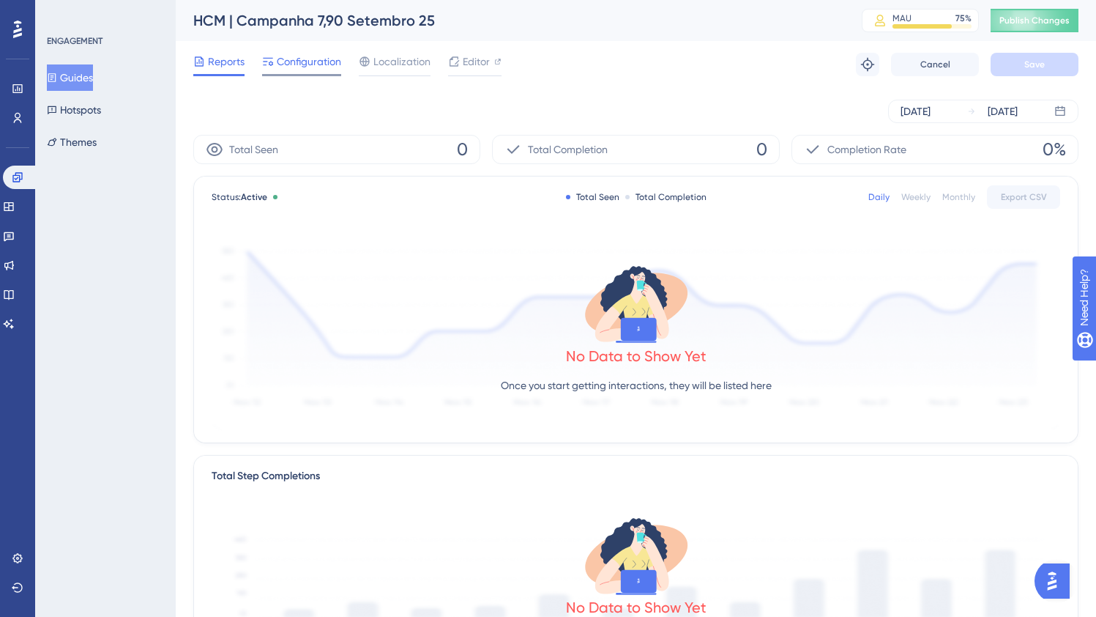
click at [311, 60] on span "Configuration" at bounding box center [309, 62] width 64 height 18
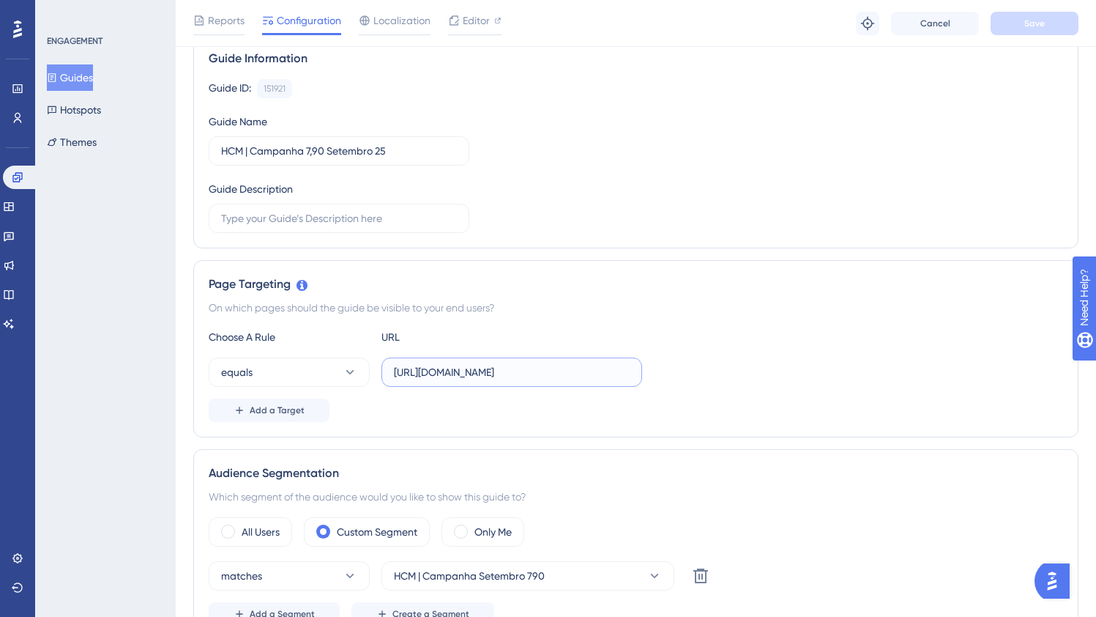
scroll to position [0, 54]
drag, startPoint x: 461, startPoint y: 376, endPoint x: 944, endPoint y: 393, distance: 482.9
click at [944, 393] on div "Choose A Rule URL equals [URL][DOMAIN_NAME] Add a Target" at bounding box center [636, 375] width 855 height 94
